Goal: Transaction & Acquisition: Obtain resource

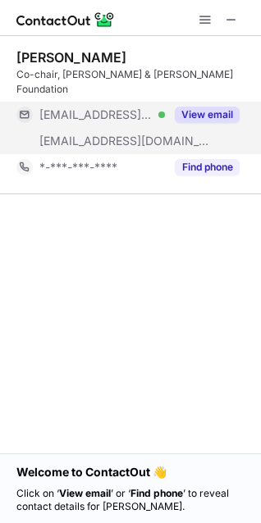
click at [180, 107] on button "View email" at bounding box center [207, 115] width 65 height 16
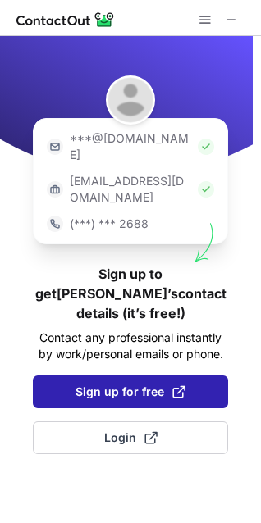
click at [68, 376] on button "Sign up for free" at bounding box center [130, 392] width 195 height 33
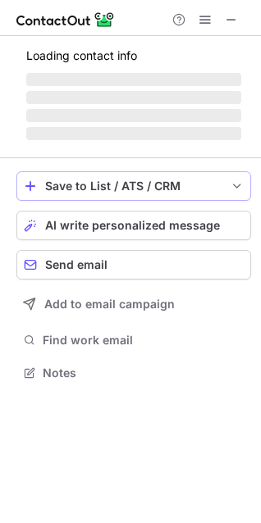
scroll to position [368, 261]
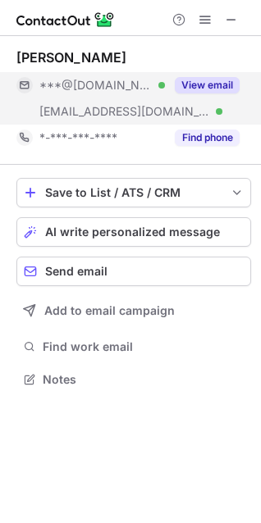
click at [185, 88] on button "View email" at bounding box center [207, 85] width 65 height 16
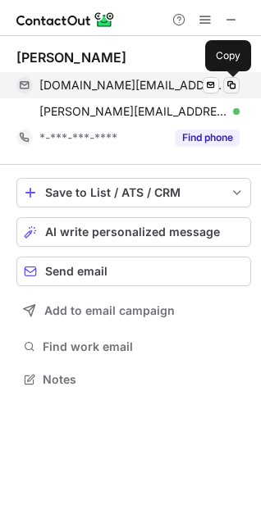
click at [227, 84] on span at bounding box center [231, 85] width 13 height 13
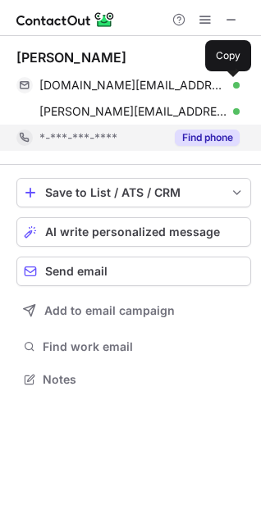
click at [192, 138] on button "Find phone" at bounding box center [207, 138] width 65 height 16
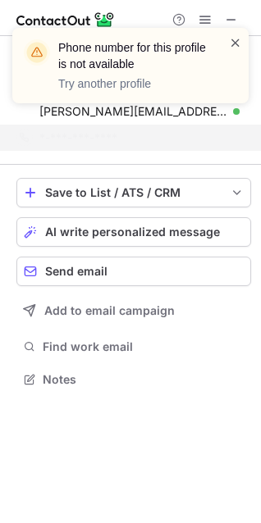
click at [230, 40] on span at bounding box center [235, 42] width 13 height 16
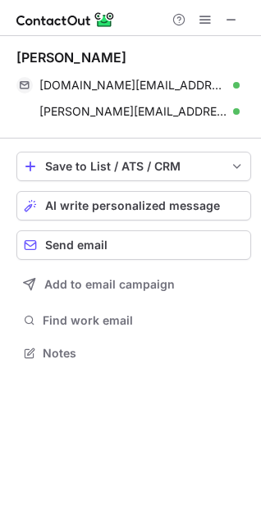
scroll to position [342, 261]
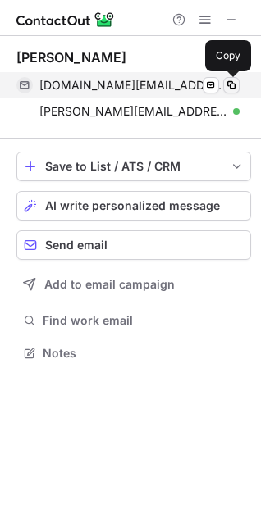
click at [228, 86] on span at bounding box center [231, 85] width 13 height 13
click at [230, 85] on span at bounding box center [231, 85] width 13 height 13
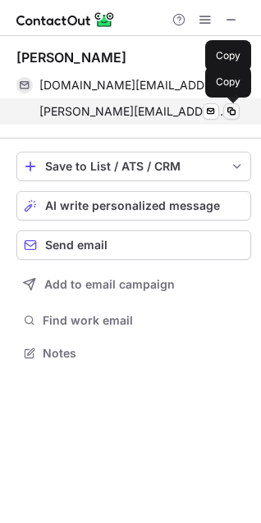
click at [229, 112] on span at bounding box center [231, 111] width 13 height 13
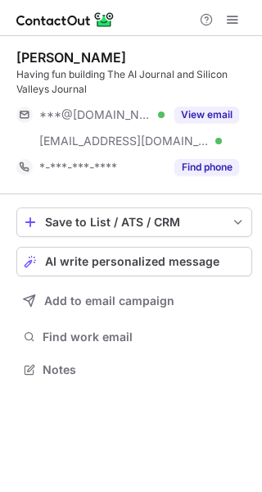
scroll to position [358, 262]
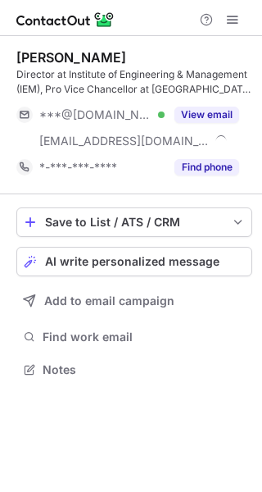
scroll to position [358, 262]
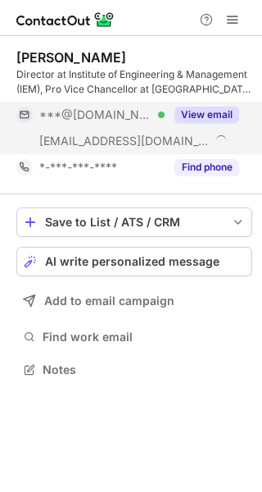
click at [196, 117] on button "View email" at bounding box center [207, 115] width 65 height 16
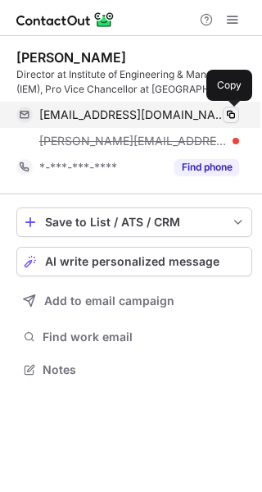
click at [234, 112] on span at bounding box center [231, 114] width 13 height 13
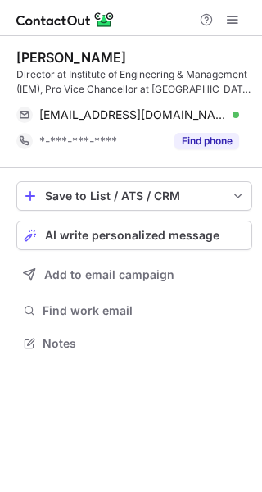
scroll to position [332, 262]
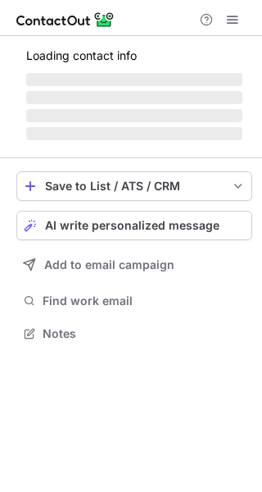
scroll to position [344, 262]
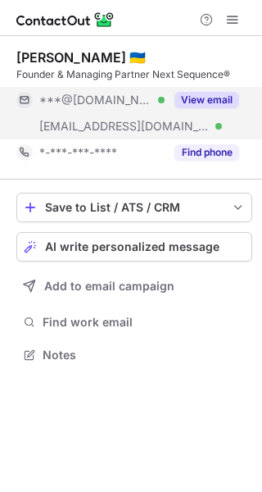
click at [190, 98] on button "View email" at bounding box center [207, 100] width 65 height 16
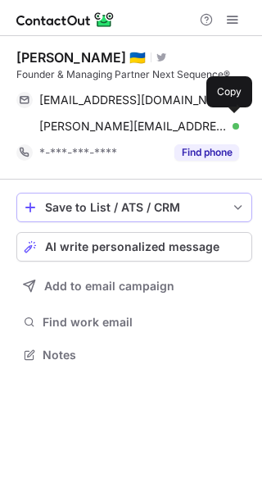
scroll to position [344, 262]
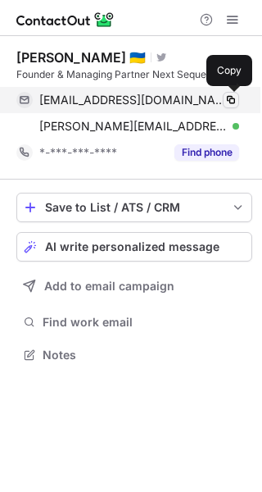
click at [230, 101] on span at bounding box center [231, 99] width 13 height 13
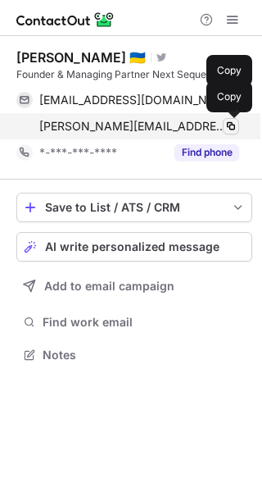
click at [233, 126] on span at bounding box center [231, 126] width 13 height 13
